Goal: Contribute content

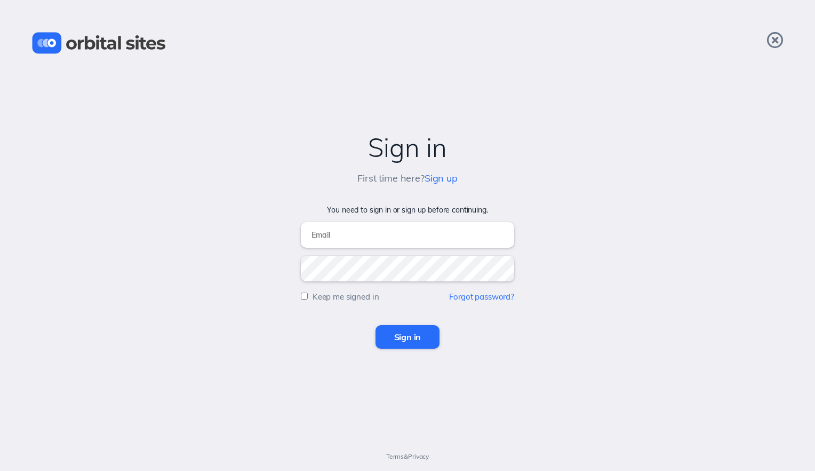
type input "[EMAIL_ADDRESS][DOMAIN_NAME]"
click at [392, 334] on input "Sign in" at bounding box center [408, 336] width 65 height 23
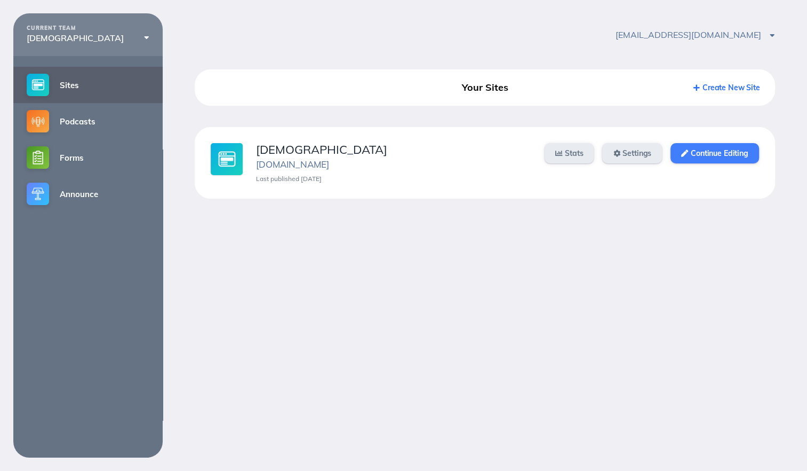
click at [706, 157] on link "Continue Editing" at bounding box center [715, 153] width 88 height 20
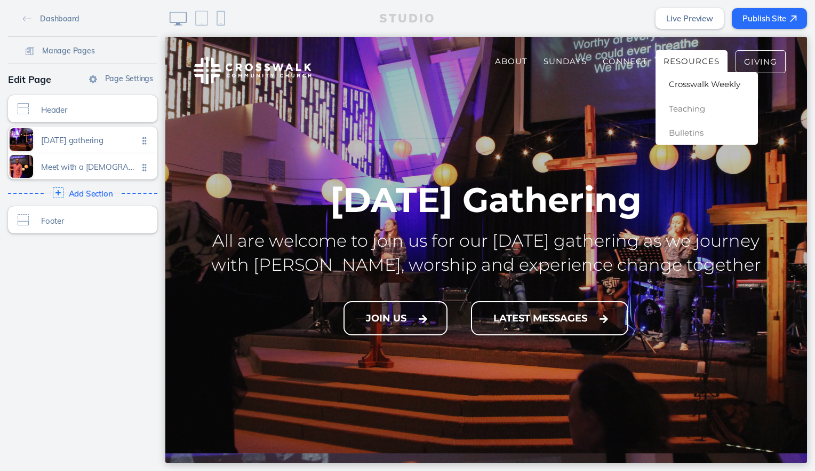
click at [681, 85] on span "Crosswalk Weekly" at bounding box center [704, 84] width 71 height 10
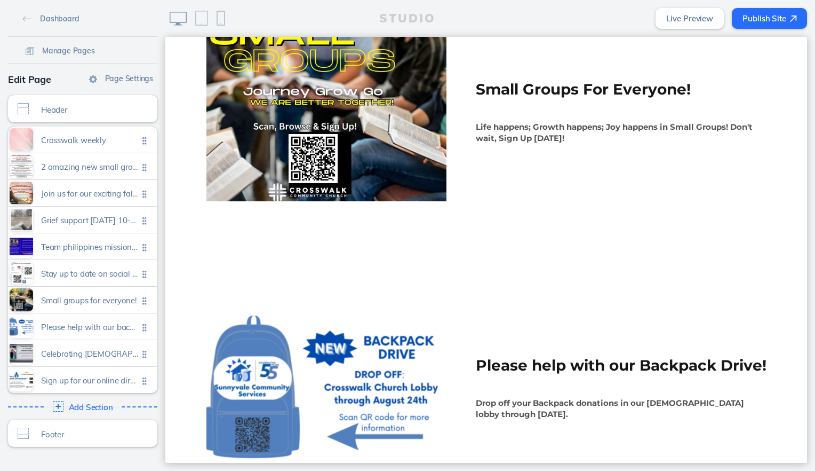
scroll to position [1921, 0]
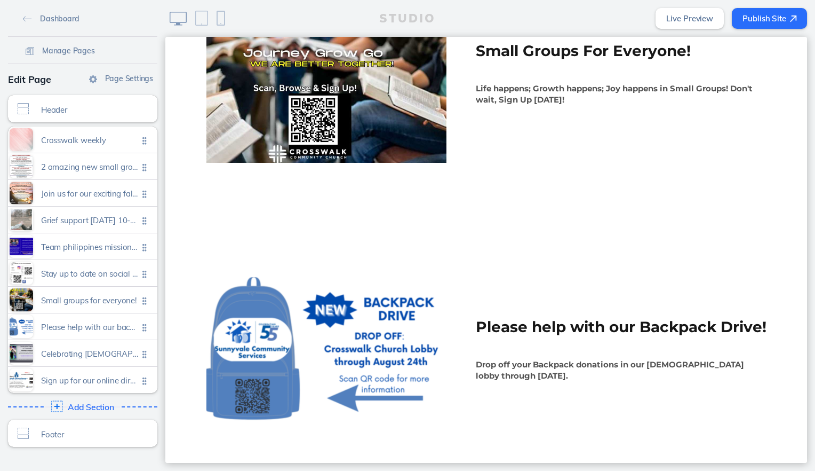
click at [84, 408] on span "Add Section" at bounding box center [91, 407] width 46 height 10
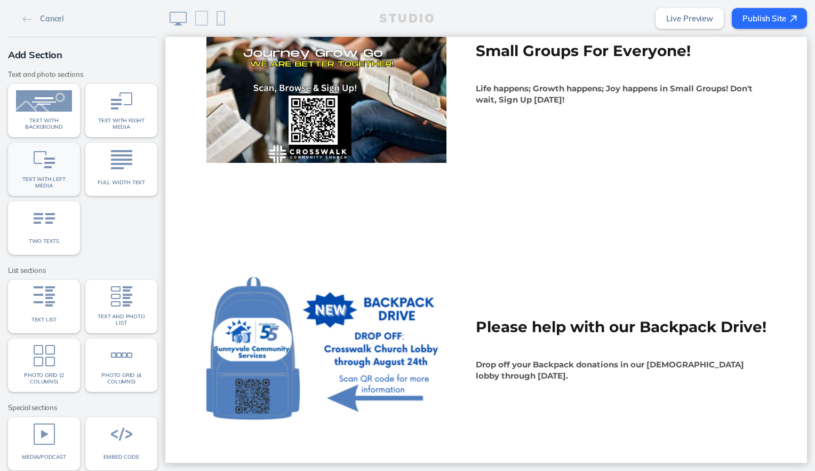
click at [45, 179] on span "Text with left media" at bounding box center [44, 182] width 56 height 12
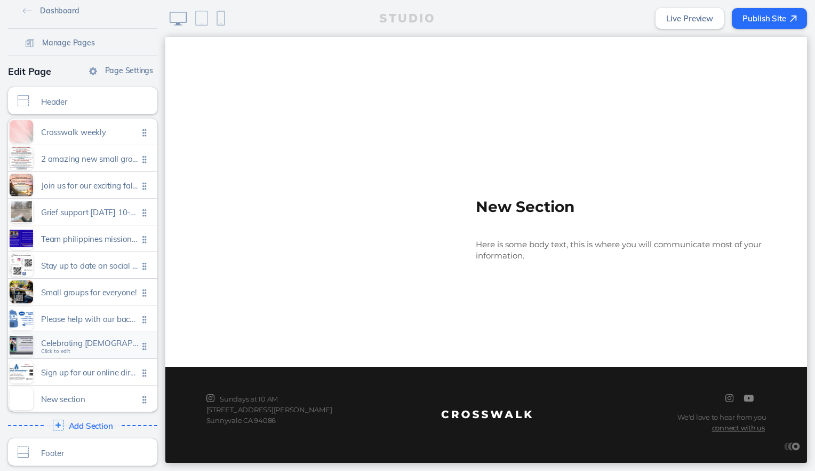
scroll to position [10, 0]
click at [70, 394] on span "New section" at bounding box center [89, 393] width 97 height 9
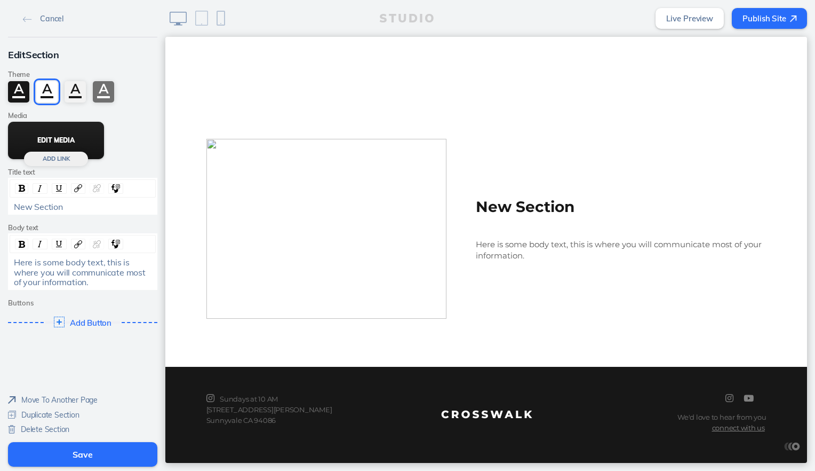
click at [57, 134] on button "Edit Media" at bounding box center [56, 140] width 96 height 37
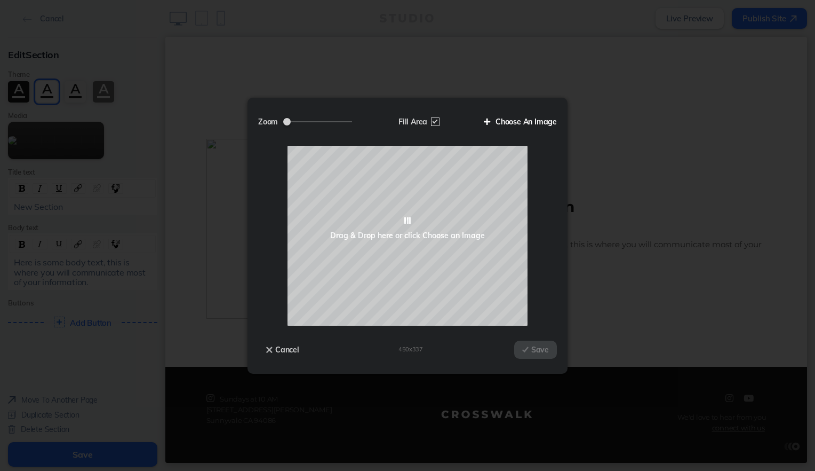
click at [539, 121] on label "Choose An Image" at bounding box center [516, 122] width 81 height 18
click at [0, 0] on input "Choose An Image" at bounding box center [0, 0] width 0 height 0
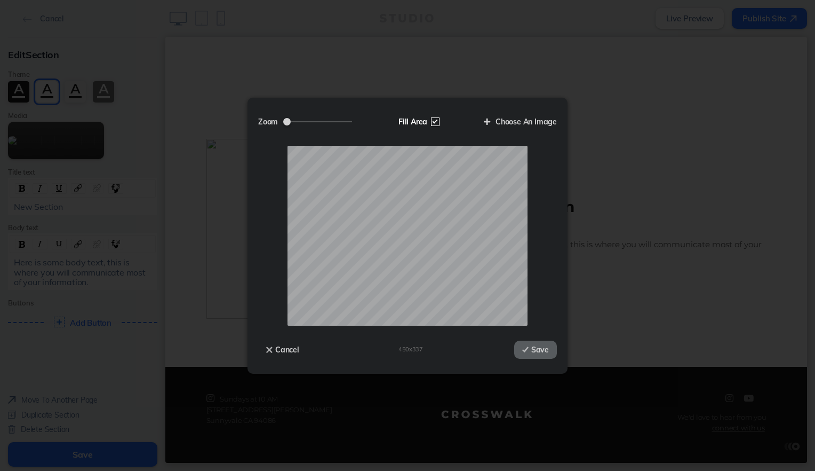
click at [438, 119] on label "Fill Area" at bounding box center [418, 122] width 55 height 18
click at [0, 0] on input "Fill Area" at bounding box center [0, 0] width 0 height 0
drag, startPoint x: 314, startPoint y: 120, endPoint x: 303, endPoint y: 121, distance: 11.8
type input "0.59"
click at [303, 121] on input "Zoom" at bounding box center [317, 121] width 69 height 1
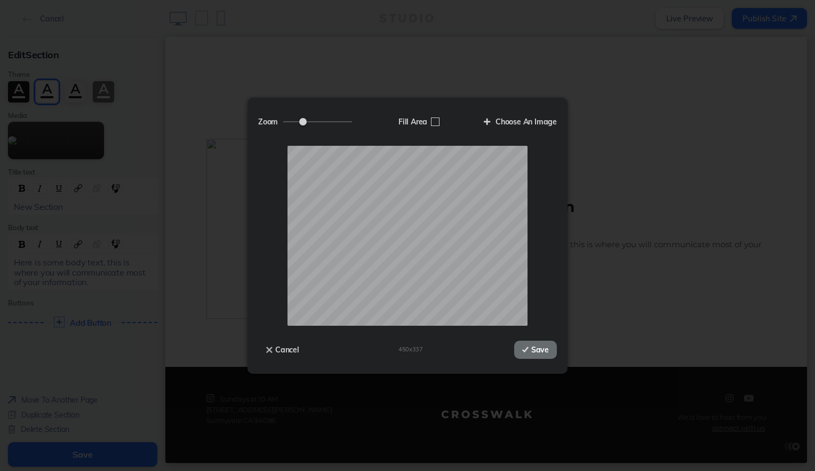
click at [530, 349] on button "Save" at bounding box center [535, 349] width 43 height 18
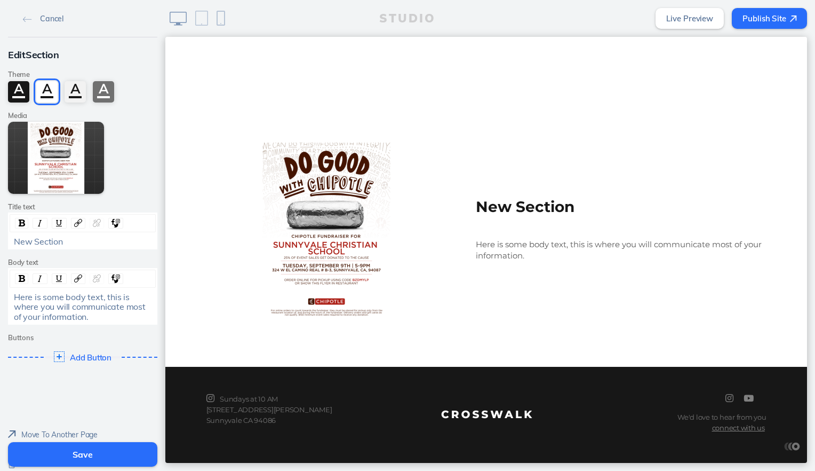
click at [87, 319] on div "Here is some body text, this is where you will communicate most of your informa…" at bounding box center [83, 306] width 138 height 29
drag, startPoint x: 87, startPoint y: 319, endPoint x: 0, endPoint y: 286, distance: 93.4
click at [0, 286] on div "Edit Section Theme A A A A Media Edit Media Add [PERSON_NAME] text New Section …" at bounding box center [82, 207] width 165 height 340
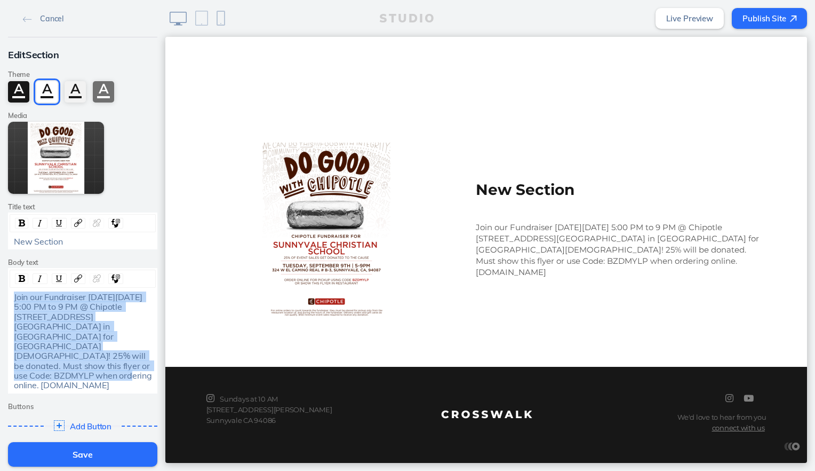
drag, startPoint x: 138, startPoint y: 356, endPoint x: 7, endPoint y: 294, distance: 145.1
click at [10, 294] on div "Join our Fundraiser [DATE][DATE] 5:00 PM to 9 PM @ Chipotle [STREET_ADDRESS][GE…" at bounding box center [83, 341] width 146 height 98
click at [19, 281] on img "rdw-inline-control" at bounding box center [22, 278] width 6 height 7
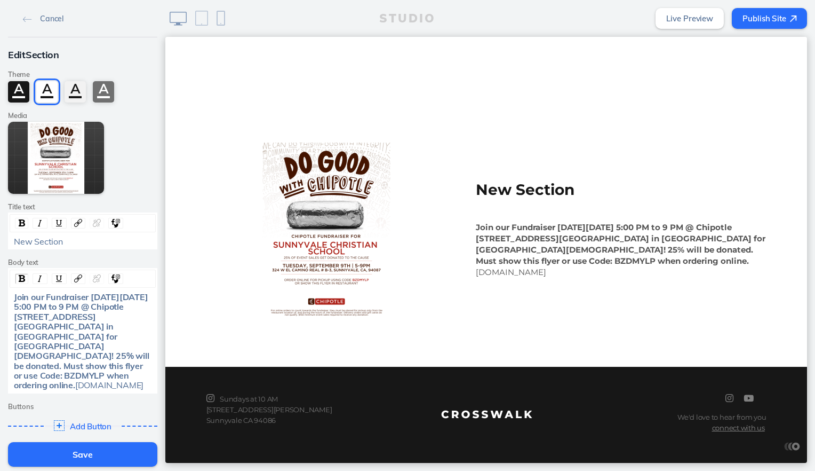
click at [130, 369] on div "Join our Fundraiser [DATE][DATE] 5:00 PM to 9 PM @ Chipotle [STREET_ADDRESS][GE…" at bounding box center [83, 341] width 138 height 98
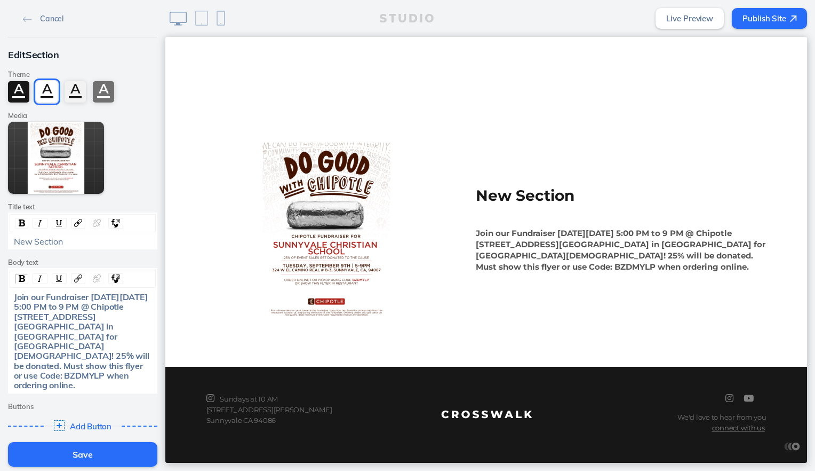
click at [64, 238] on div "New Section" at bounding box center [83, 241] width 138 height 10
drag, startPoint x: 108, startPoint y: 298, endPoint x: 45, endPoint y: 322, distance: 67.4
click at [45, 321] on span "Join our Fundraiser [DATE][DATE] 5:00 PM to 9 PM @ Chipotle [STREET_ADDRESS][GE…" at bounding box center [82, 340] width 137 height 99
drag, startPoint x: 44, startPoint y: 295, endPoint x: 45, endPoint y: 313, distance: 18.2
click at [45, 313] on span "Join our Fundraiser [DATE][DATE] 5:00 PM to 9 PM @ Chipotle [STREET_ADDRESS][GE…" at bounding box center [82, 340] width 137 height 99
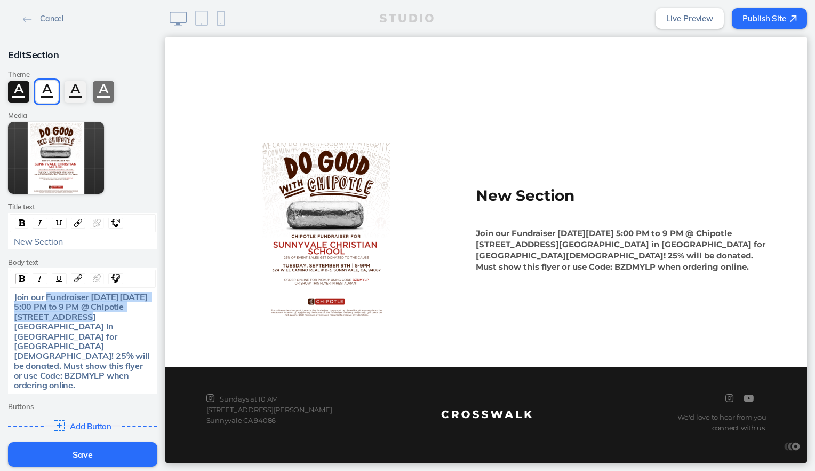
copy span "Fundraiser [DATE][DATE] 5:00 PM to 9 PM @ [GEOGRAPHIC_DATA]"
click at [56, 255] on div "Edit Section Theme A A A A Media Edit Media Add [PERSON_NAME] text New Section …" at bounding box center [82, 241] width 165 height 409
click at [55, 257] on div "Edit Section Theme A A A A Media Edit Media Add [PERSON_NAME] text New Section …" at bounding box center [82, 241] width 165 height 409
click at [55, 238] on span "New Section" at bounding box center [38, 241] width 49 height 11
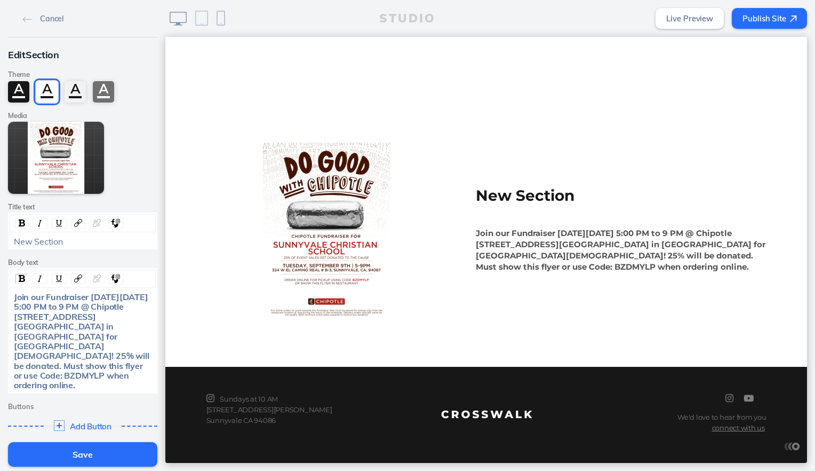
click at [68, 242] on div "New Section" at bounding box center [83, 241] width 138 height 10
drag, startPoint x: 68, startPoint y: 242, endPoint x: -2, endPoint y: 252, distance: 71.2
click at [0, 252] on html "Cancel Edit Section Theme A A A A Media Edit Media Add [PERSON_NAME] text New S…" at bounding box center [407, 235] width 815 height 471
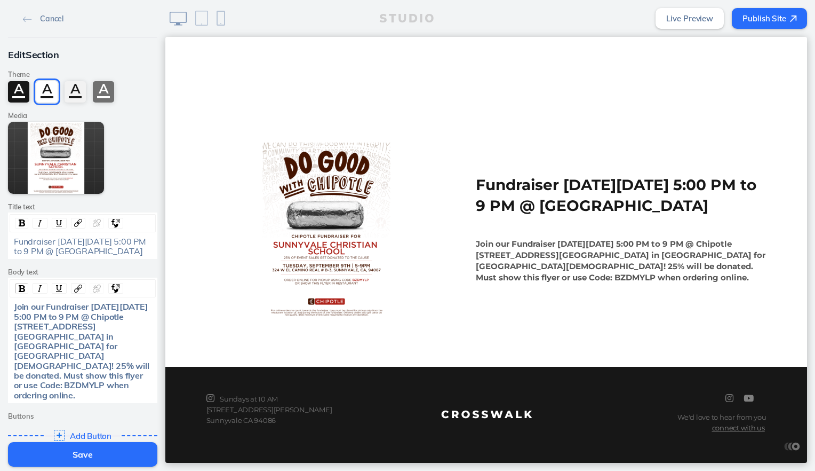
click at [91, 449] on button "Save" at bounding box center [82, 454] width 149 height 25
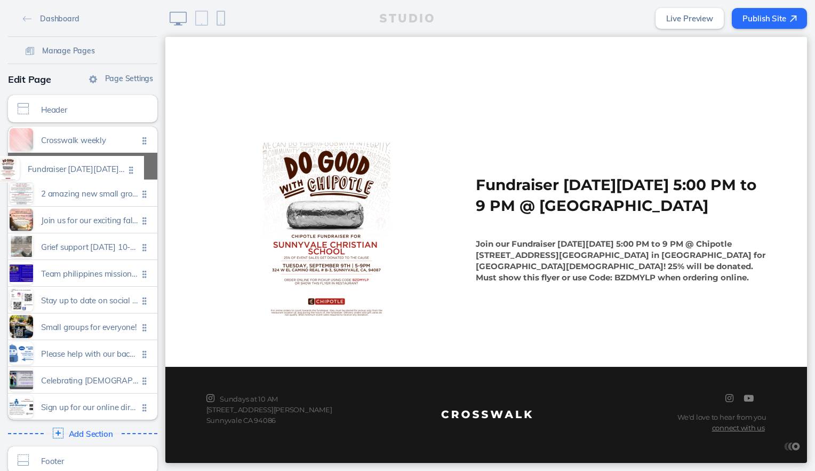
drag, startPoint x: 143, startPoint y: 402, endPoint x: 134, endPoint y: 166, distance: 236.5
click at [134, 166] on ul "Crosswalk weekly Click to edit 2 amazing new small groups available! sign up [D…" at bounding box center [82, 272] width 149 height 293
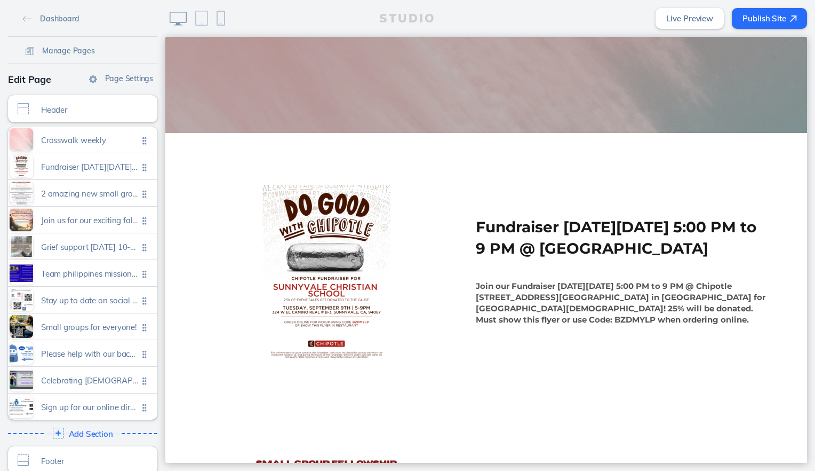
scroll to position [307, 0]
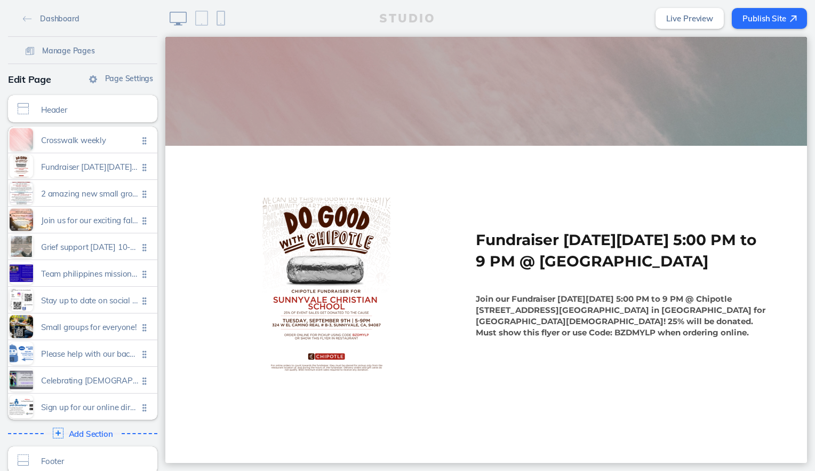
click at [755, 21] on button "Publish Site" at bounding box center [769, 18] width 75 height 21
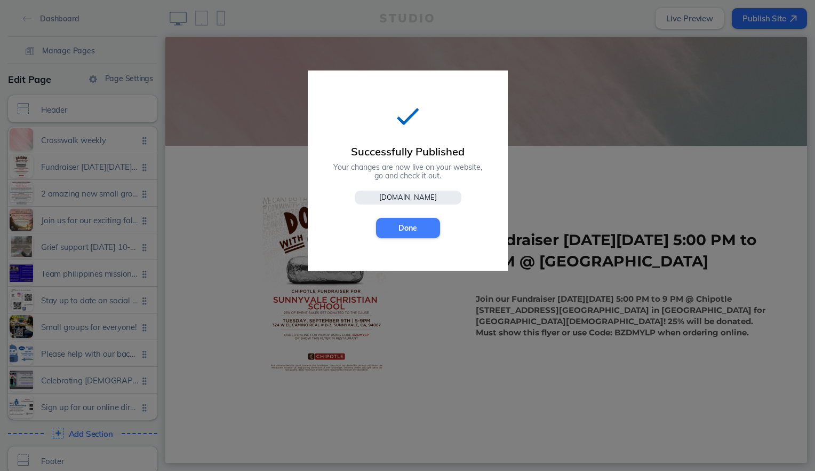
click at [417, 228] on button "Done" at bounding box center [408, 228] width 64 height 20
